Goal: Task Accomplishment & Management: Use online tool/utility

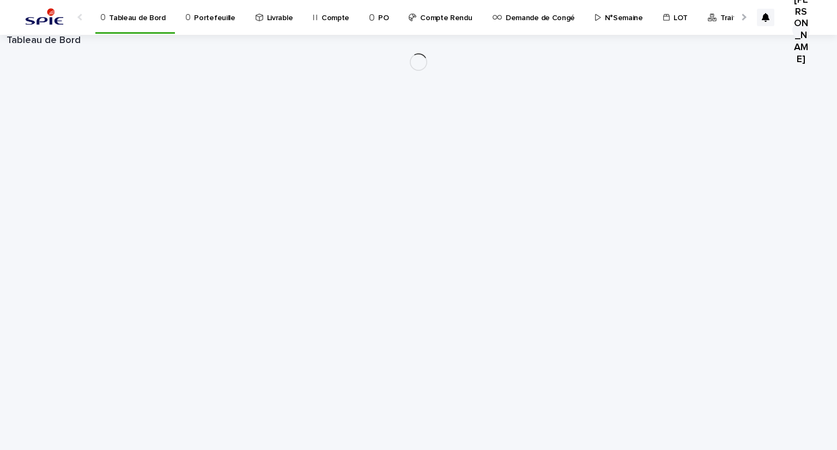
click at [222, 16] on p "Portefeuille" at bounding box center [214, 11] width 41 height 23
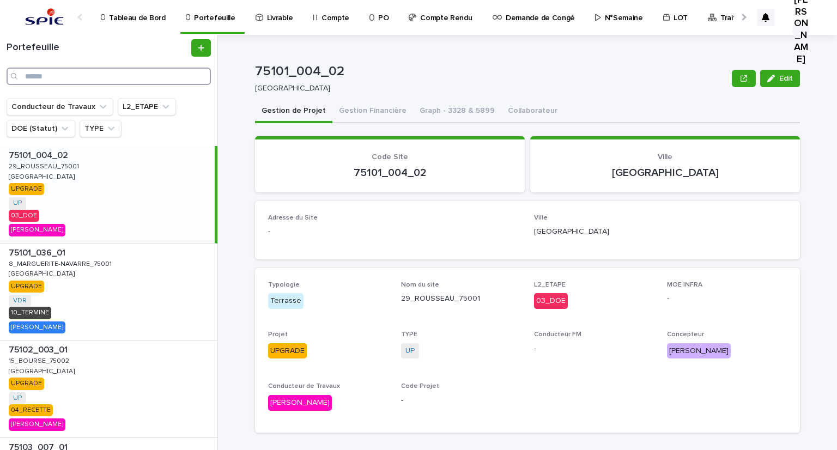
click at [170, 76] on input "Search" at bounding box center [109, 76] width 204 height 17
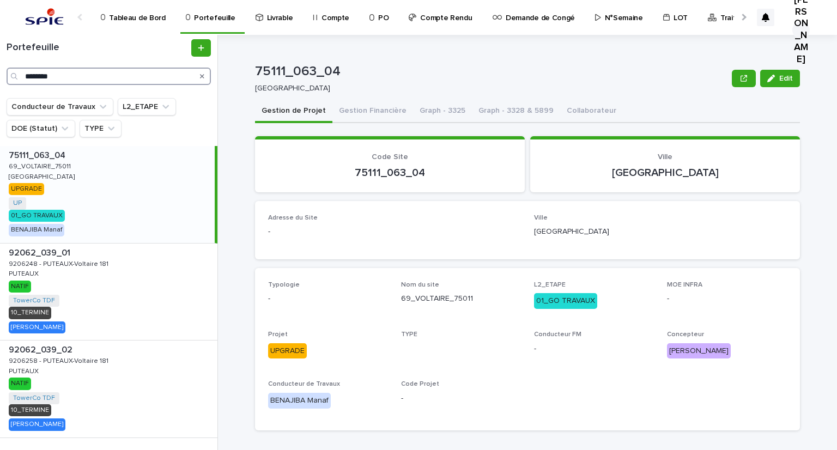
type input "********"
drag, startPoint x: 50, startPoint y: 160, endPoint x: 402, endPoint y: 436, distance: 447.9
click at [50, 161] on p "69_VOLTAIRE_75011" at bounding box center [41, 166] width 64 height 10
click at [360, 118] on button "Gestion Financière" at bounding box center [372, 111] width 81 height 23
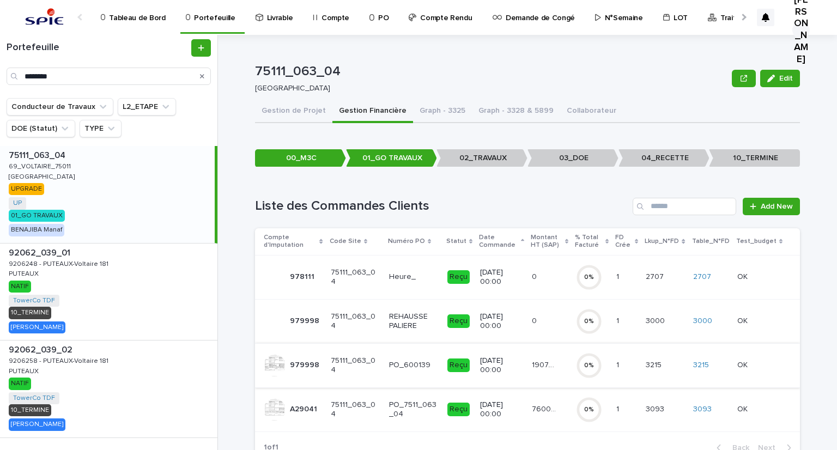
scroll to position [35, 0]
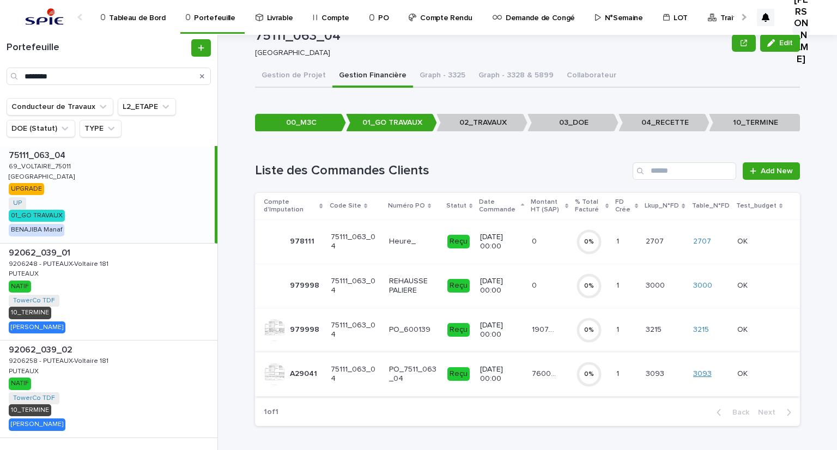
click at [700, 372] on link "3093" at bounding box center [702, 373] width 19 height 9
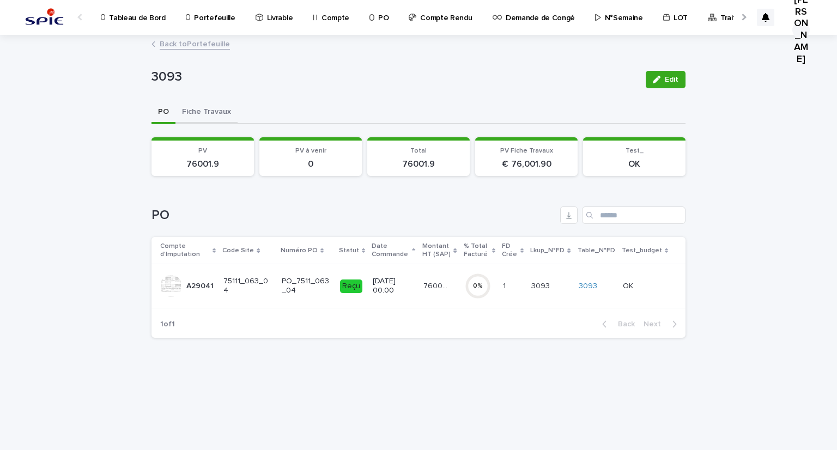
click at [208, 107] on button "Fiche Travaux" at bounding box center [206, 112] width 62 height 23
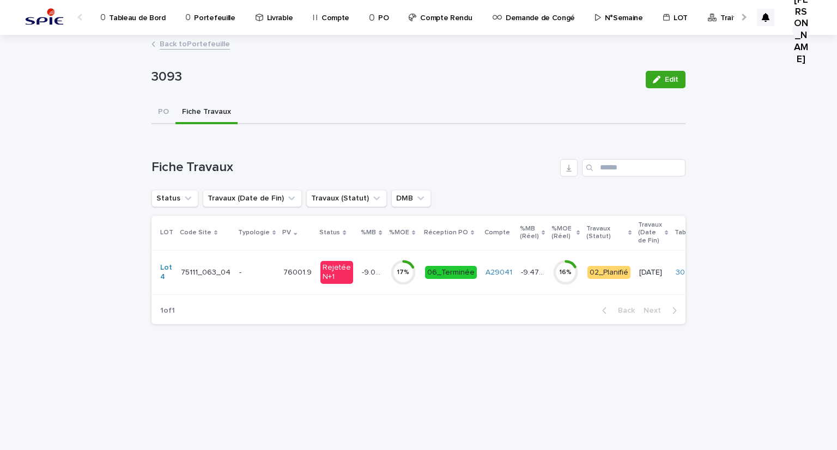
click at [271, 268] on td "-" at bounding box center [257, 272] width 44 height 44
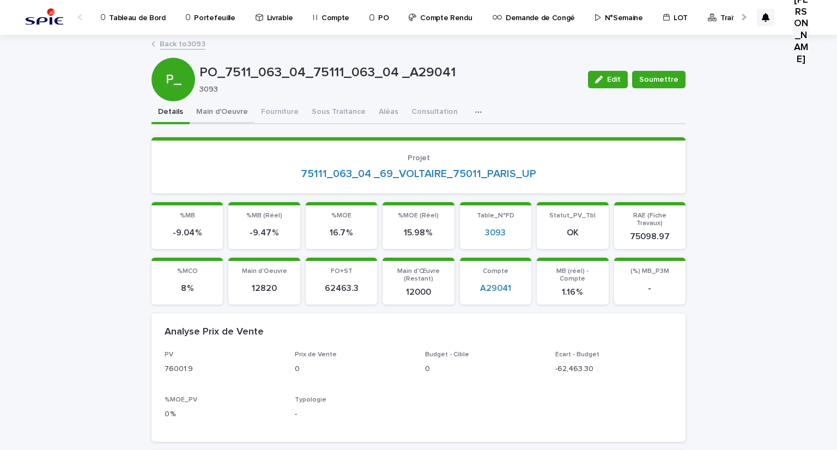
click at [232, 113] on button "Main d'Oeuvre" at bounding box center [222, 112] width 65 height 23
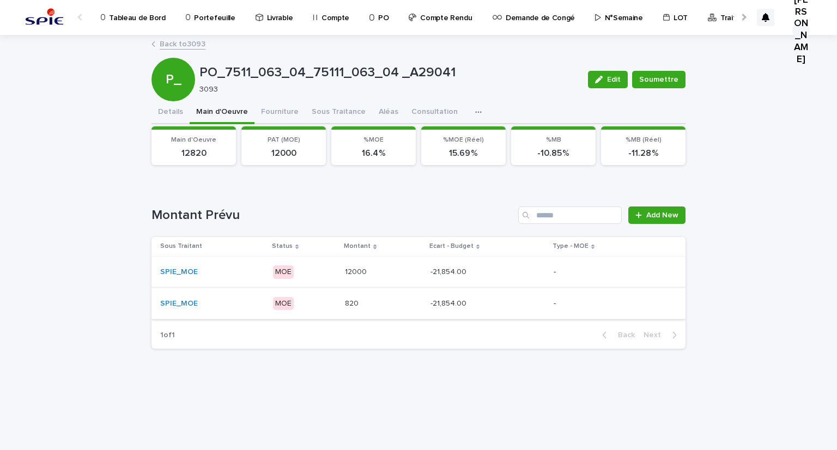
click at [793, 222] on div "Loading... Saving… Loading... Saving… PO_7511_063_04_75111_063_04 _A29041 Edit …" at bounding box center [418, 243] width 837 height 414
click at [325, 112] on button "Sous Traitance" at bounding box center [338, 112] width 67 height 23
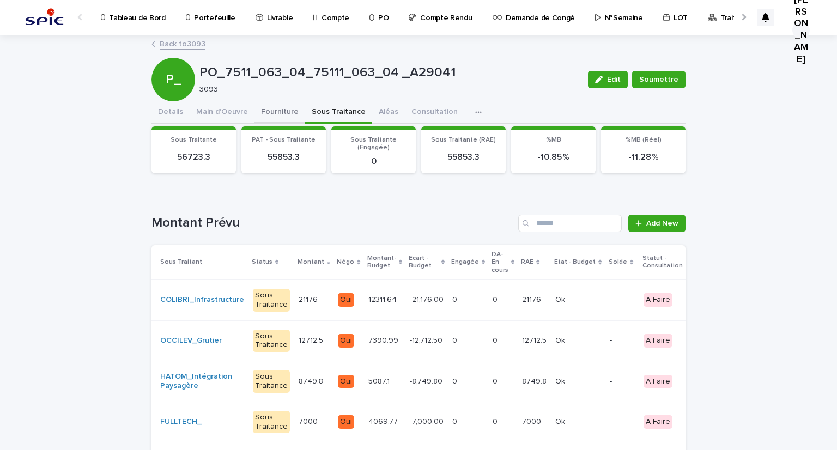
click at [266, 110] on button "Fourniture" at bounding box center [279, 112] width 51 height 23
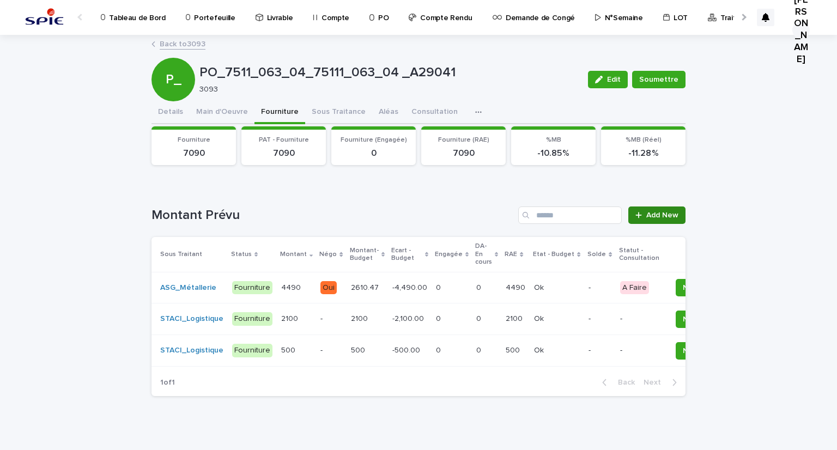
click at [652, 221] on link "Add New" at bounding box center [656, 215] width 57 height 17
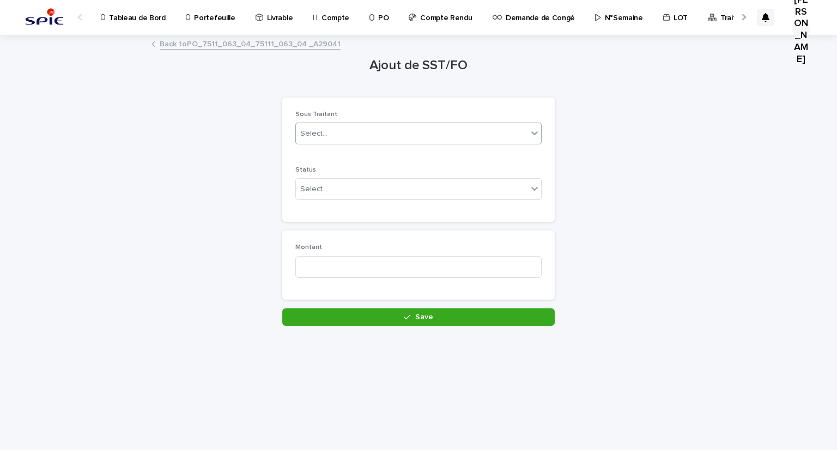
click at [321, 138] on div "Select..." at bounding box center [313, 133] width 27 height 11
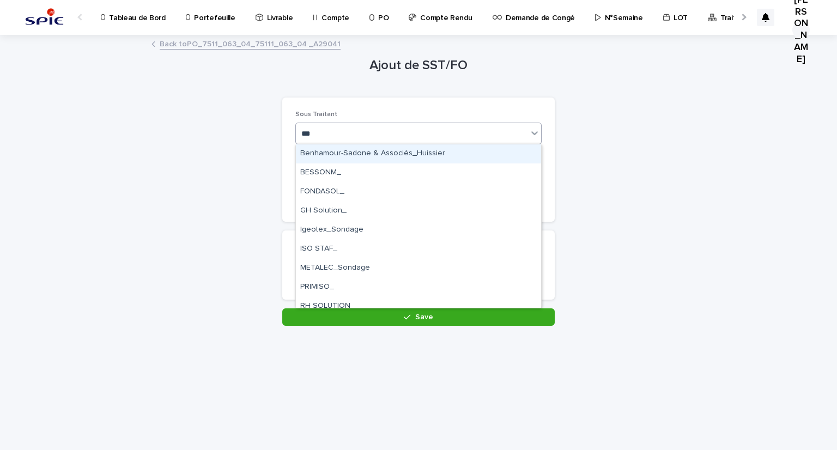
type input "****"
click at [333, 151] on div "SODISTREL_Fournisseur" at bounding box center [418, 153] width 245 height 19
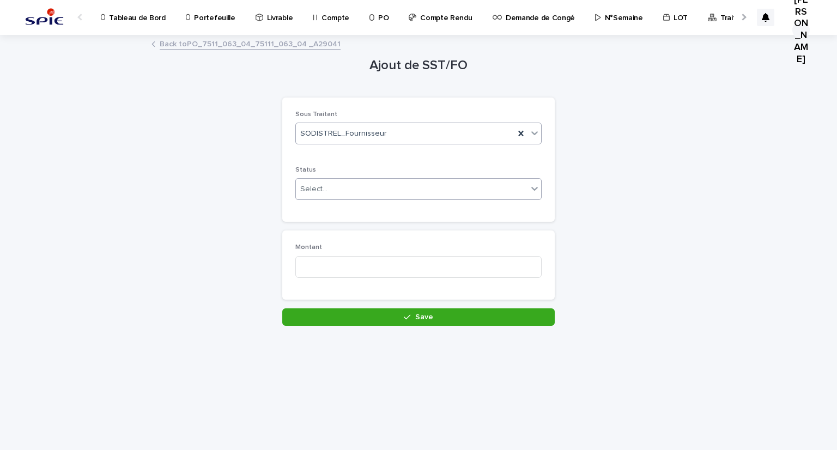
click at [329, 186] on div "Select..." at bounding box center [412, 189] width 232 height 18
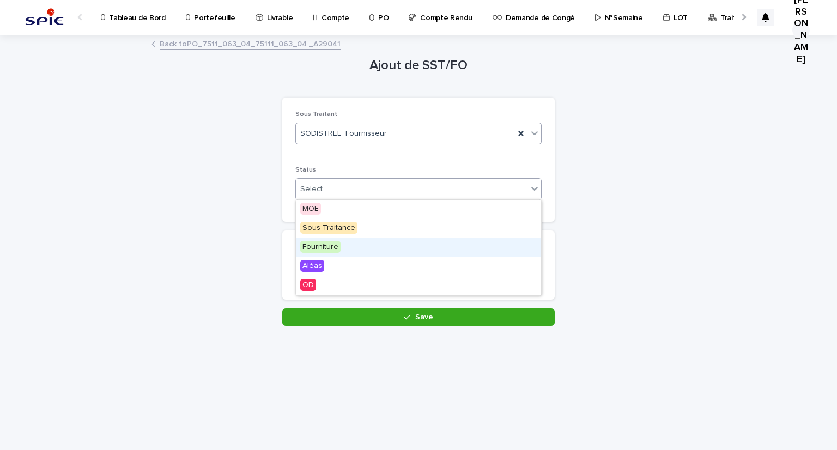
click at [318, 252] on span "Fourniture" at bounding box center [320, 247] width 40 height 12
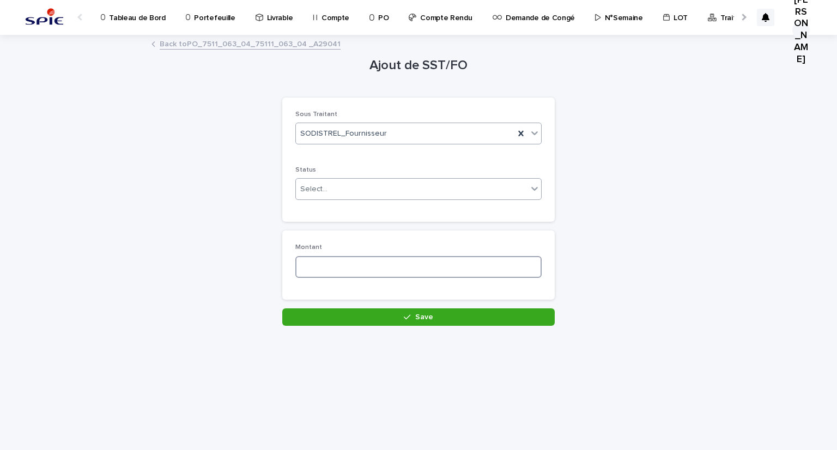
click at [316, 273] on input at bounding box center [418, 267] width 246 height 22
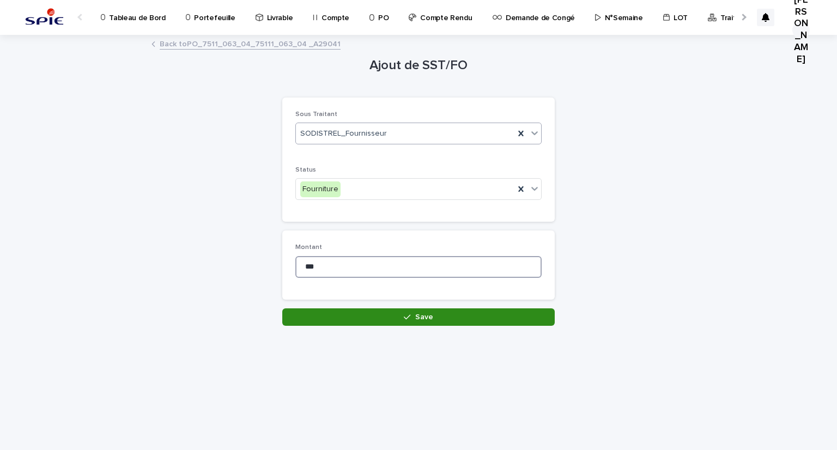
type input "***"
click at [360, 311] on button "Save" at bounding box center [418, 316] width 272 height 17
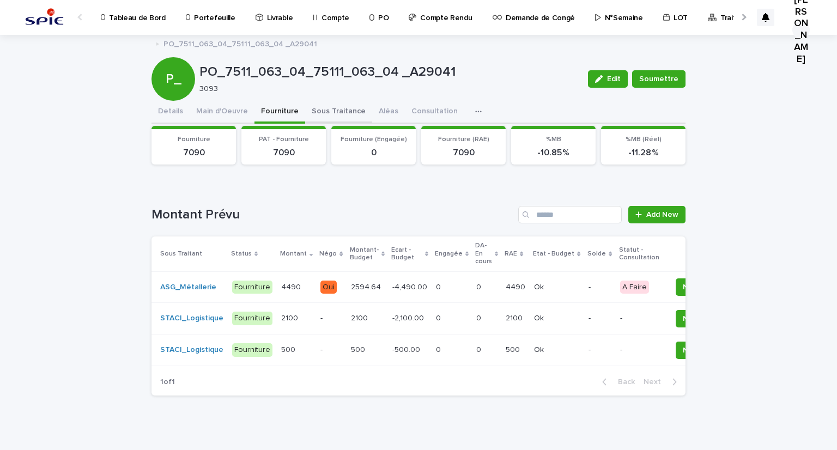
click at [322, 114] on button "Sous Traitance" at bounding box center [338, 112] width 67 height 23
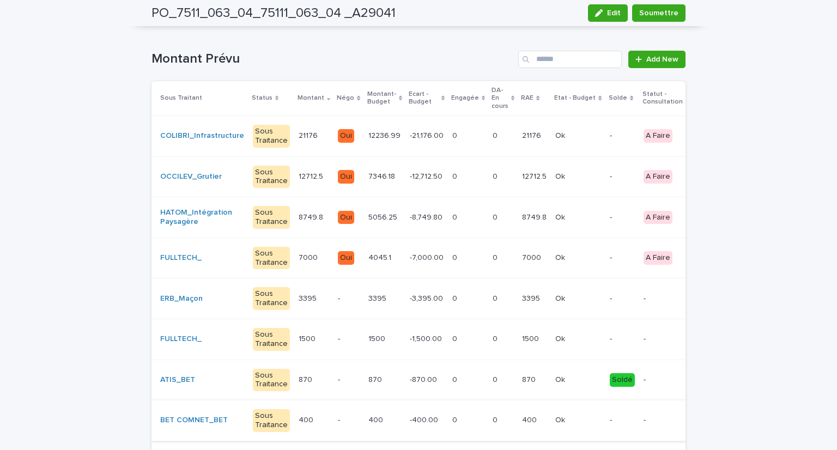
scroll to position [272, 0]
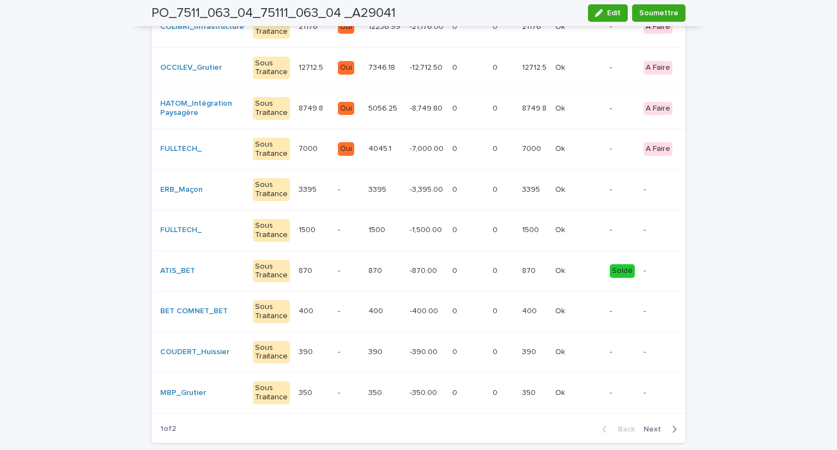
click at [452, 270] on p at bounding box center [468, 270] width 32 height 9
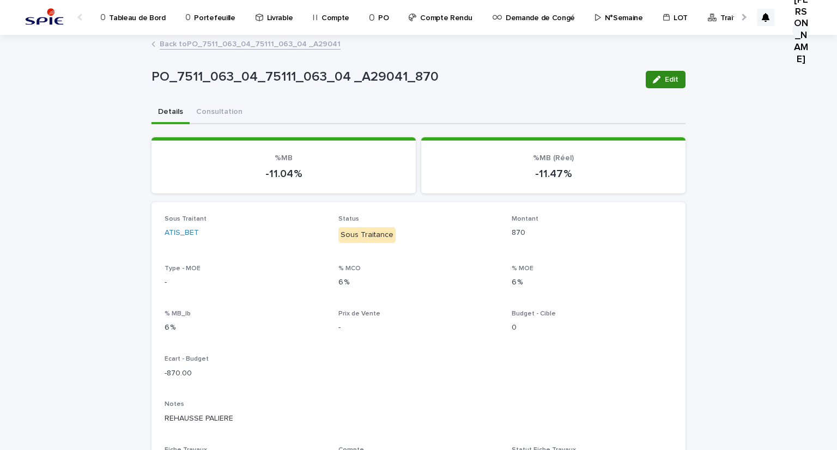
click at [658, 78] on div "button" at bounding box center [659, 80] width 12 height 8
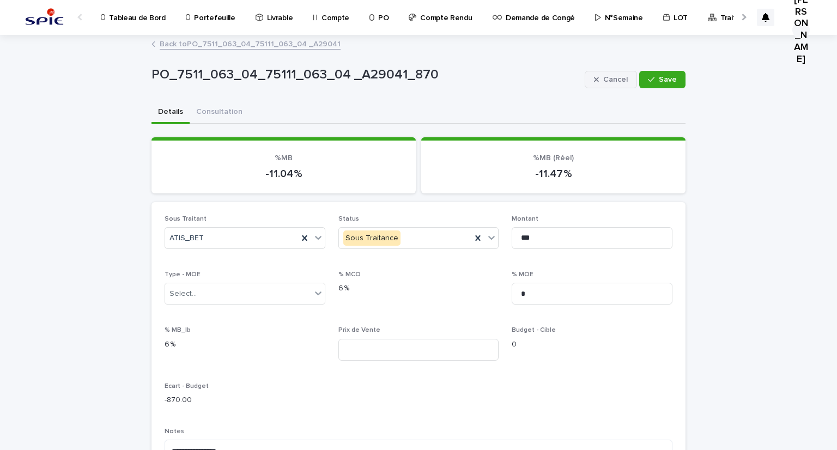
click at [604, 76] on span "Cancel" at bounding box center [615, 80] width 25 height 8
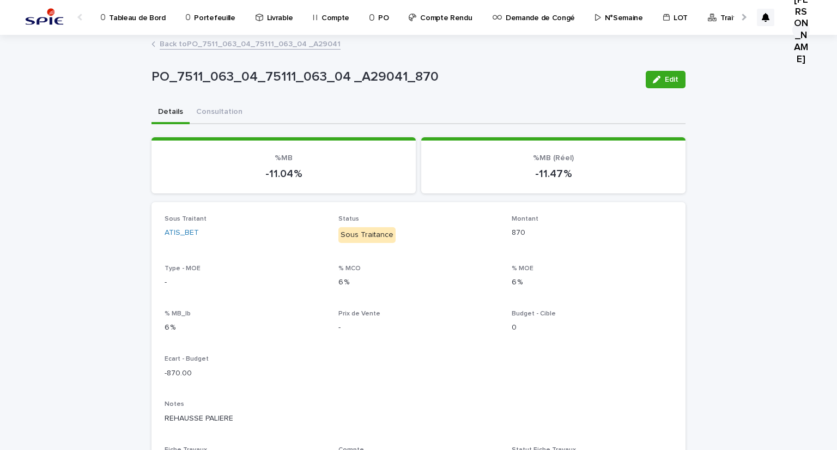
click at [236, 46] on link "Back to PO_7511_063_04_75111_063_04 _A29041" at bounding box center [250, 43] width 181 height 13
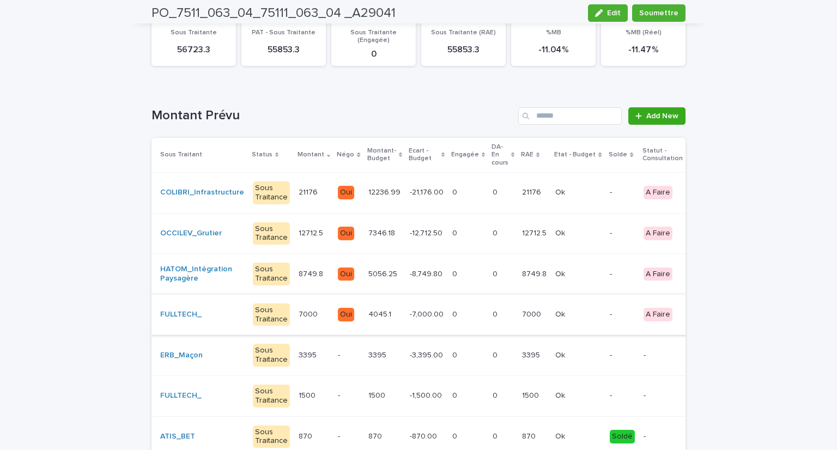
scroll to position [107, 0]
click at [342, 357] on p "-" at bounding box center [348, 355] width 21 height 9
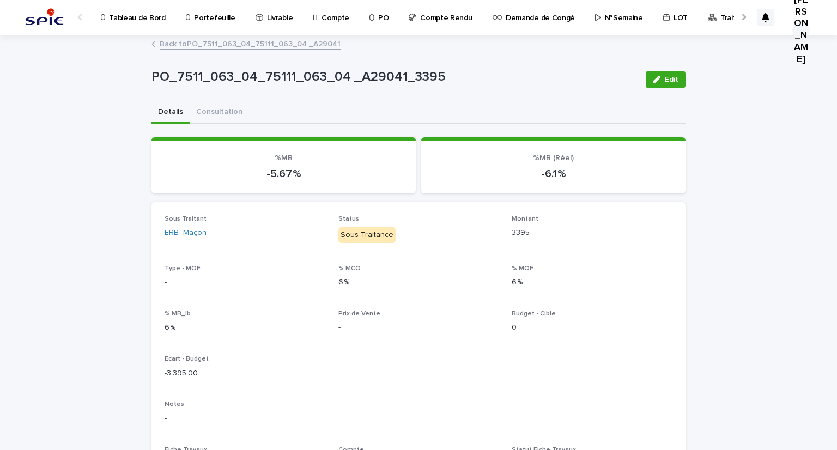
click at [265, 45] on link "Back to PO_7511_063_04_75111_063_04 _A29041" at bounding box center [250, 43] width 181 height 13
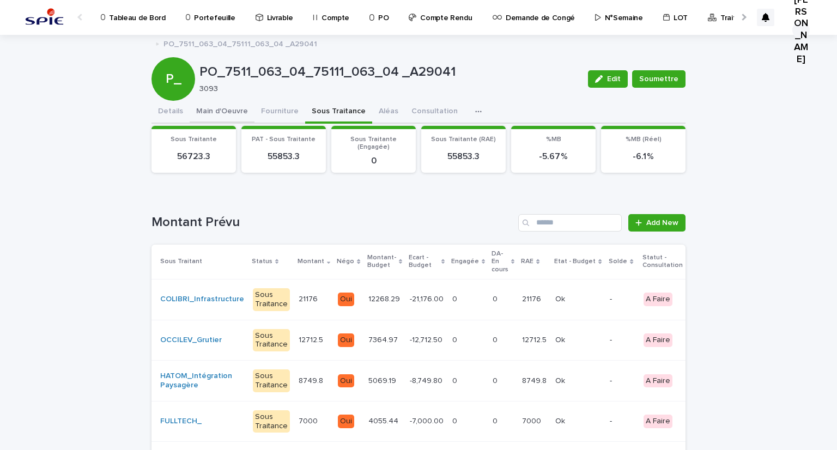
click at [207, 104] on button "Main d'Oeuvre" at bounding box center [222, 112] width 65 height 23
